Goal: Check status: Check status

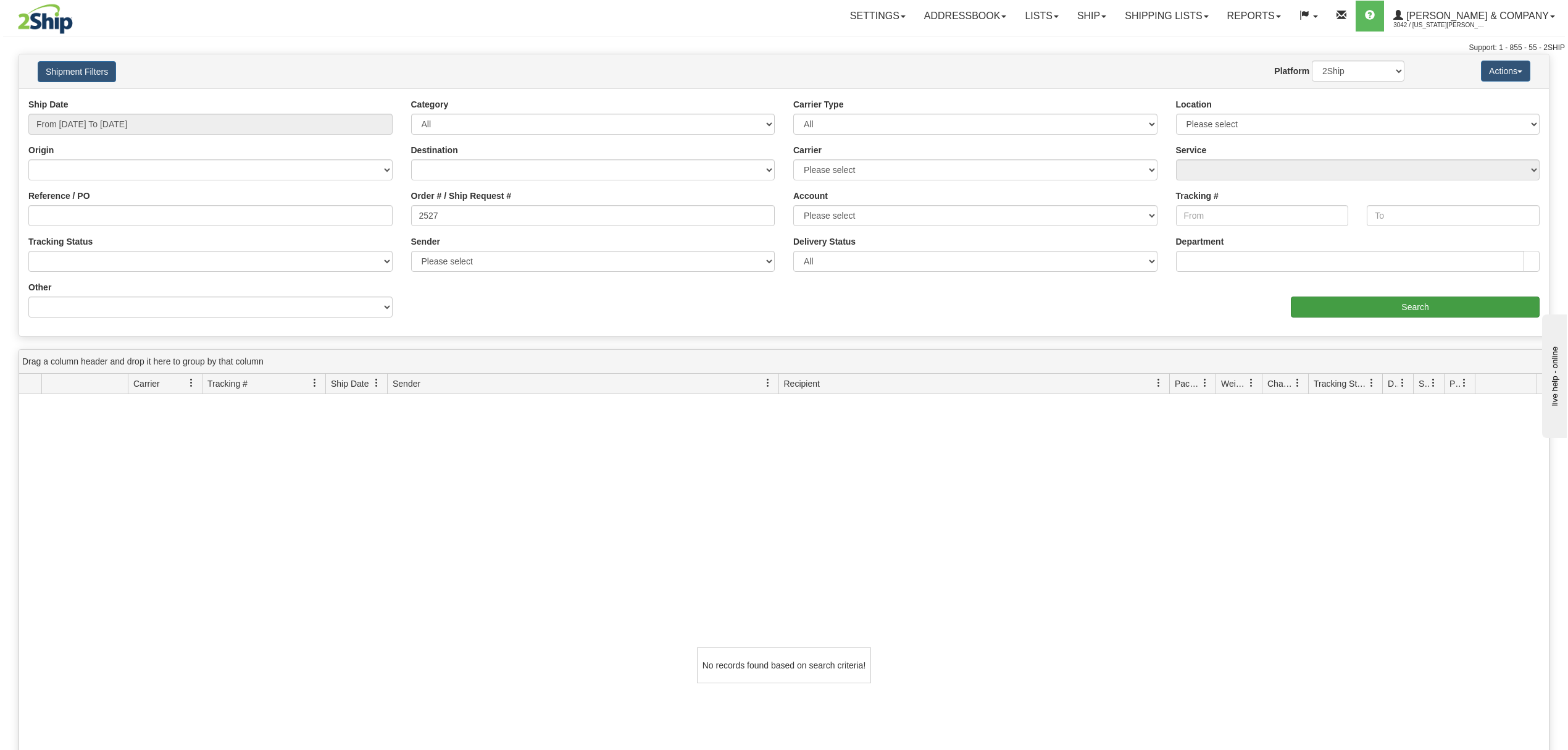
type input "2527"
click at [1377, 304] on input "Search" at bounding box center [1416, 307] width 249 height 21
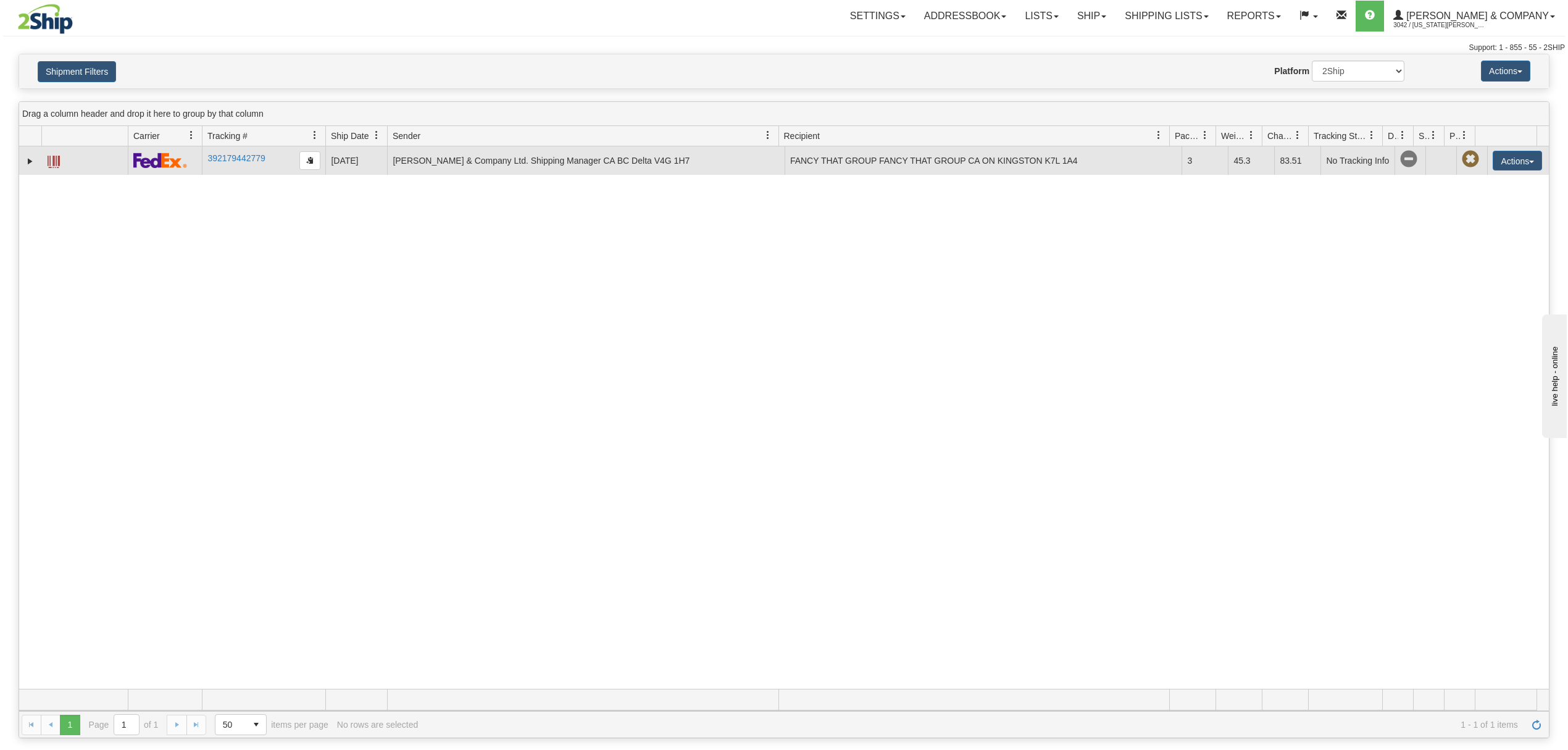
click at [50, 161] on span at bounding box center [54, 161] width 12 height 12
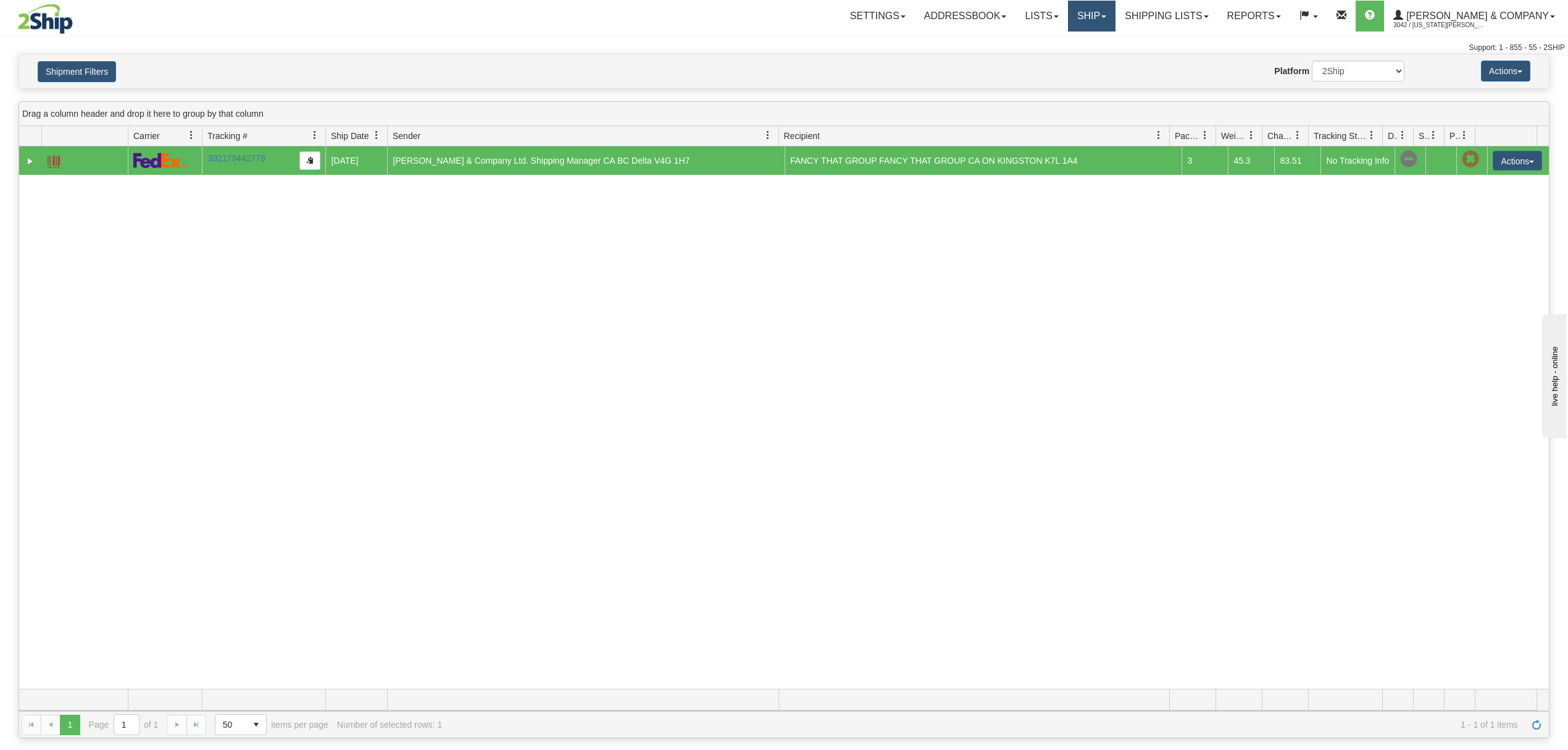
click at [1106, 16] on span at bounding box center [1104, 16] width 5 height 2
click at [1103, 58] on span "OnHold / Order Queue" at bounding box center [1059, 59] width 87 height 10
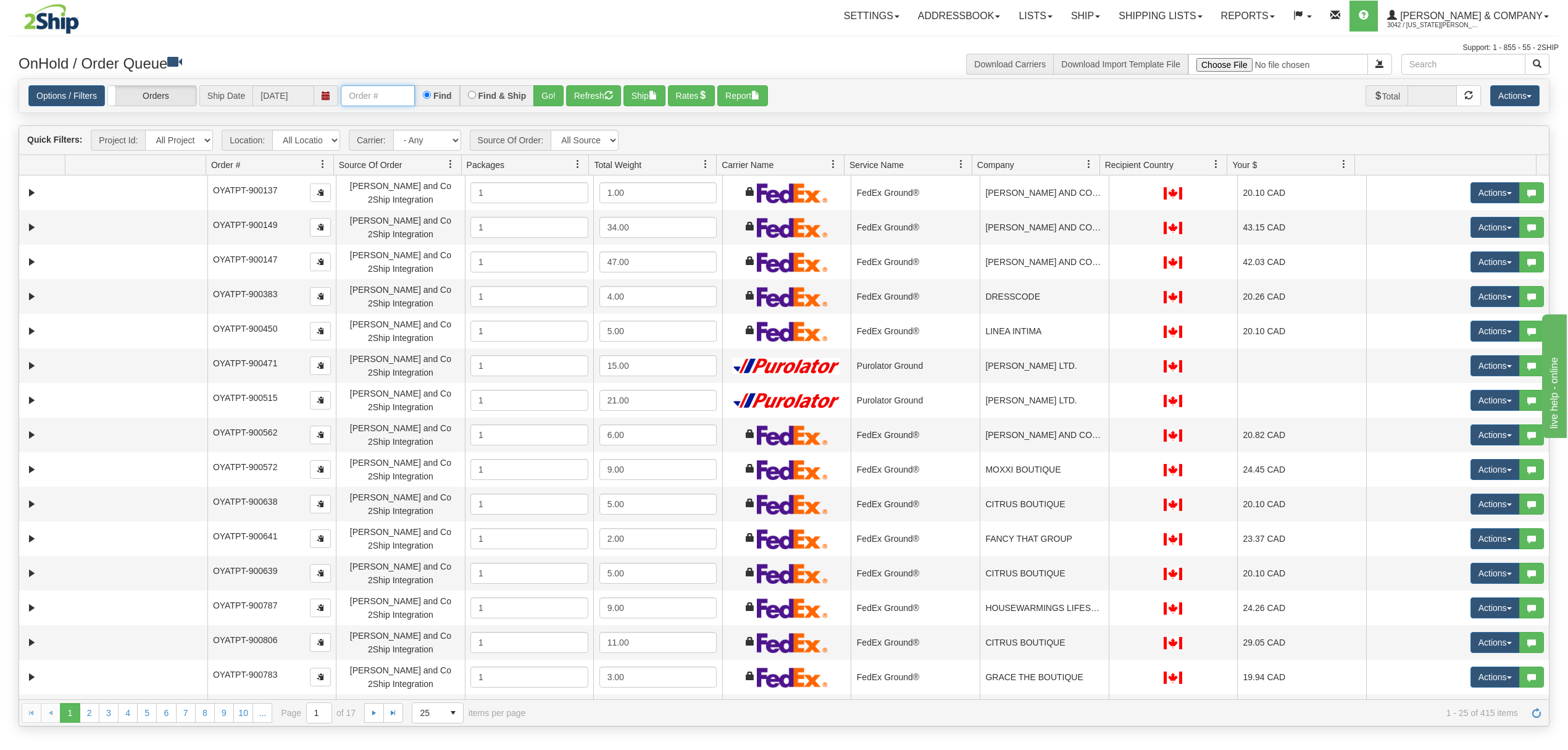
click at [385, 100] on input "text" at bounding box center [378, 96] width 74 height 21
type input "OMBK17633904"
click at [547, 95] on button "Go!" at bounding box center [548, 96] width 30 height 21
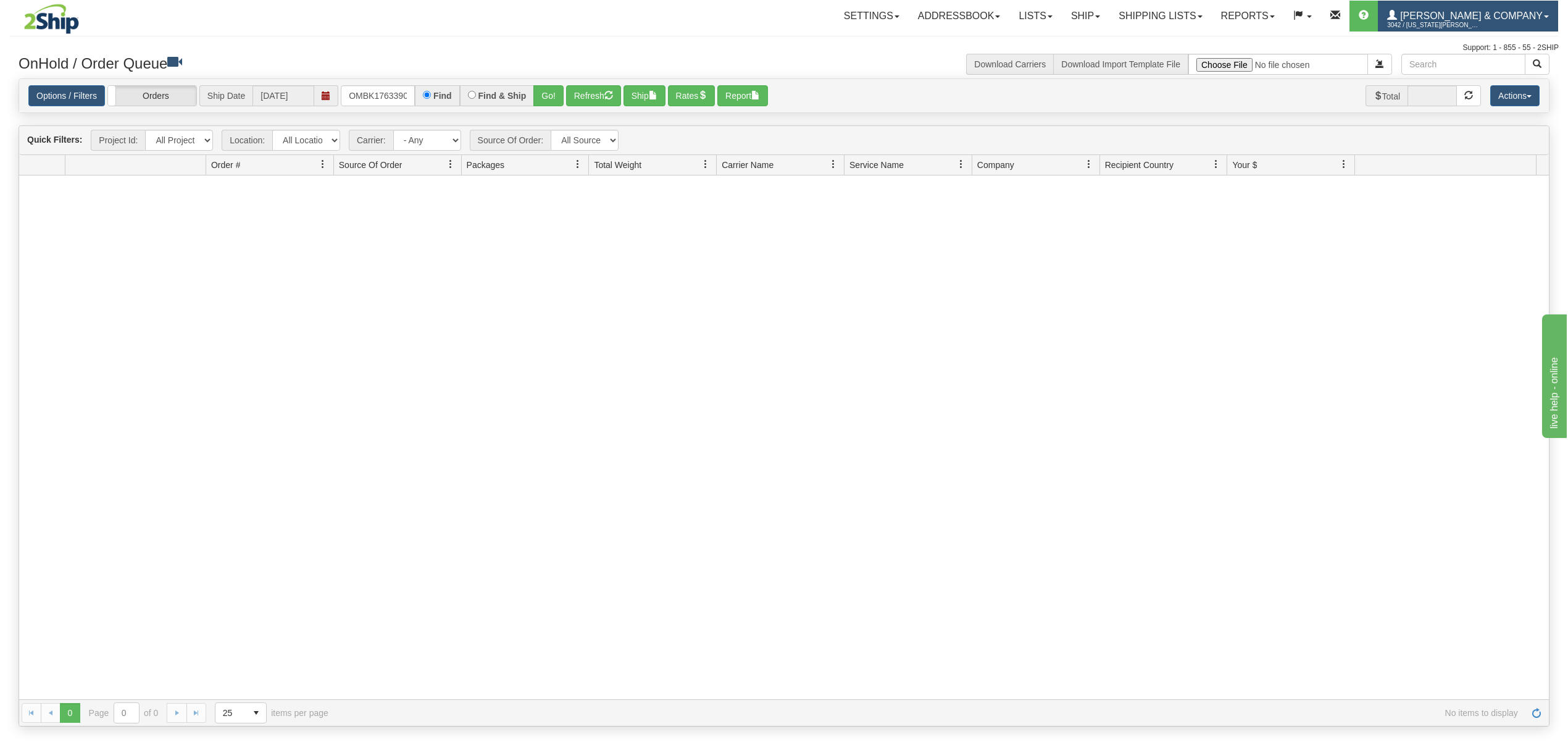
click at [1467, 14] on span "[PERSON_NAME] & Company" at bounding box center [1470, 16] width 146 height 11
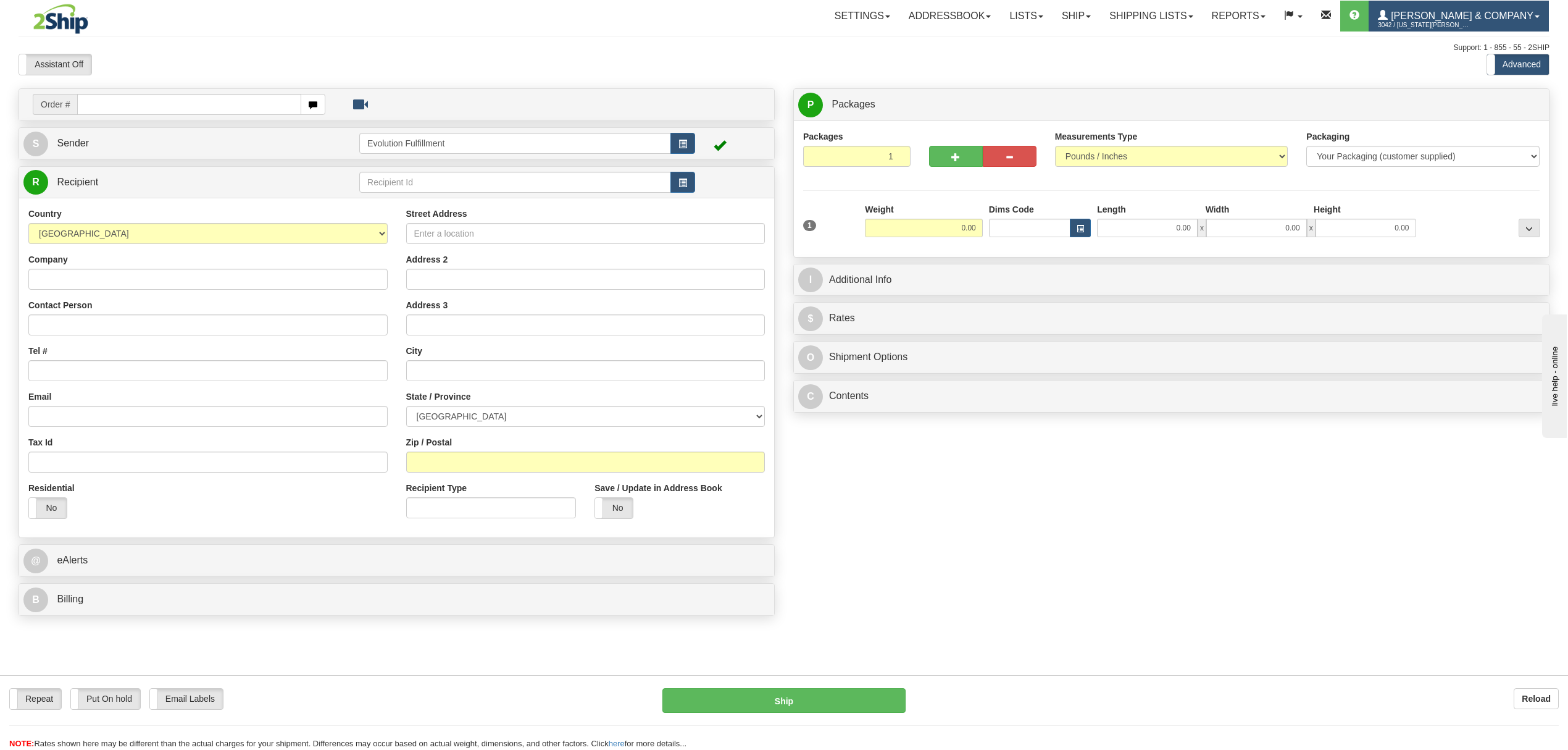
click at [1448, 28] on span "3042 / [US_STATE][PERSON_NAME]" at bounding box center [1424, 25] width 93 height 12
click at [1452, 73] on span "LOG OUT" at bounding box center [1466, 76] width 39 height 10
